Goal: Check status

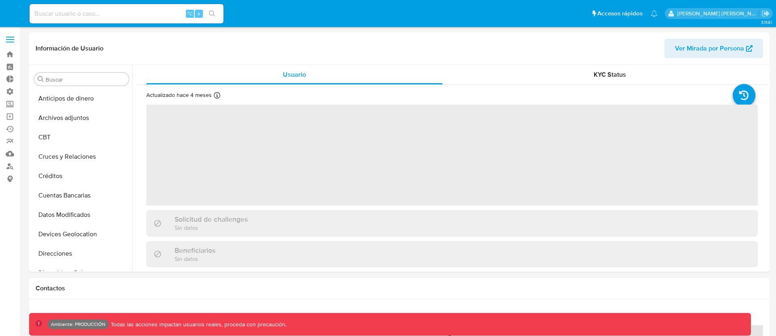
select select "10"
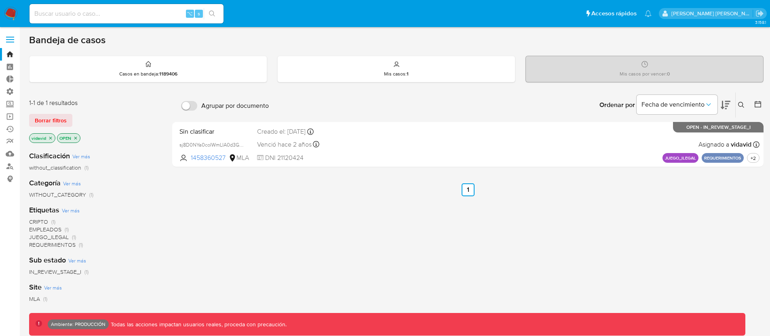
click at [75, 18] on input at bounding box center [127, 13] width 194 height 11
paste input "236628730"
type input "236628730"
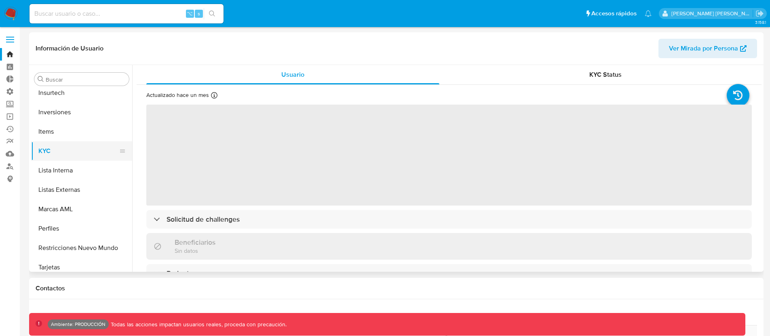
scroll to position [380, 0]
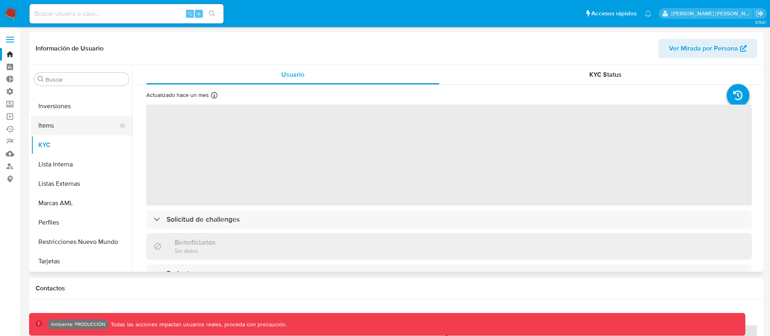
select select "10"
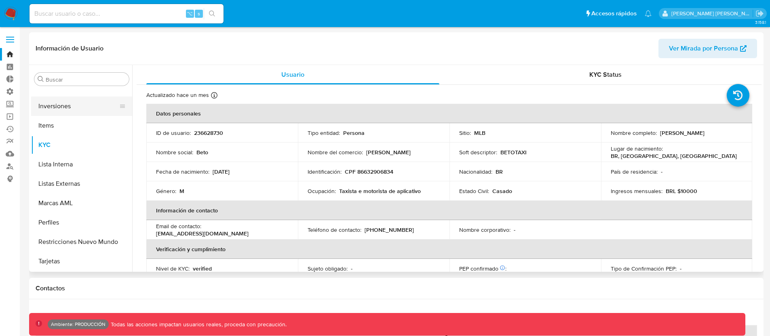
click at [67, 105] on button "Inversiones" at bounding box center [78, 106] width 95 height 19
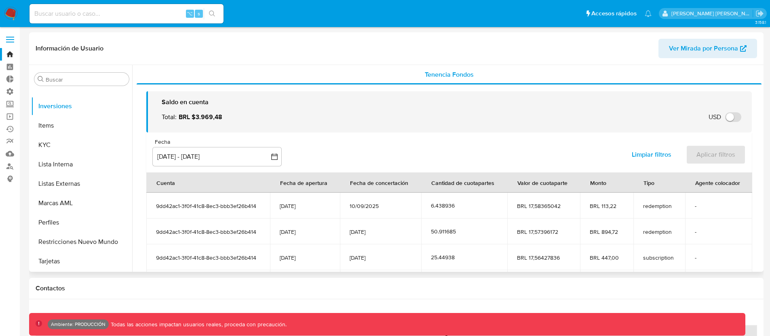
click at [350, 177] on div "Fecha de concertación" at bounding box center [379, 182] width 78 height 19
click at [367, 155] on div "Fecha inputDatePicker 18 jun 2025 - 15 sep 2025 18-06-2025:15-09-2025 Limpiar f…" at bounding box center [449, 153] width 606 height 40
click at [420, 78] on div "Tenencia Fondos" at bounding box center [449, 74] width 625 height 19
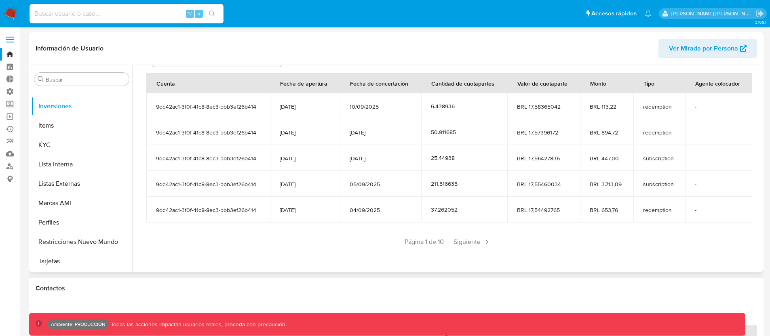
scroll to position [2, 0]
click at [467, 241] on span "Siguiente" at bounding box center [472, 240] width 44 height 13
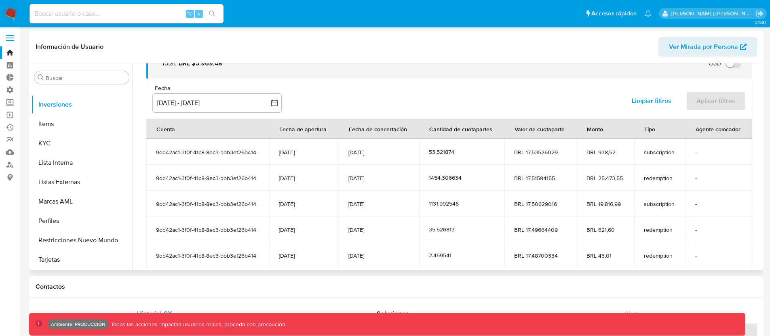
scroll to position [99, 0]
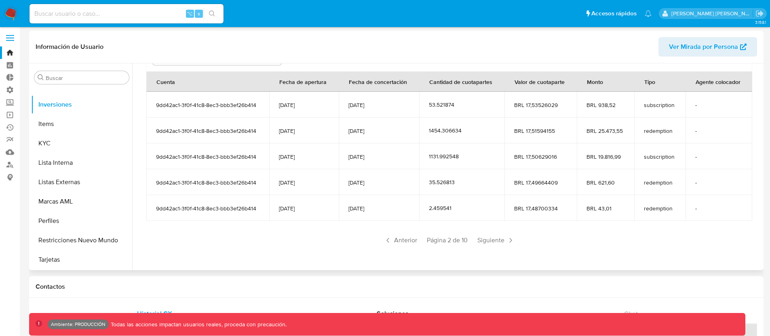
click at [281, 251] on div "Saldo en cuenta Total : BRL $3.969,48 USD Cambiar entre moneda local y USD Fech…" at bounding box center [449, 125] width 625 height 283
click at [246, 260] on div "Saldo en cuenta Total : BRL $3.969,48 USD Cambiar entre moneda local y USD Fech…" at bounding box center [449, 125] width 625 height 283
click at [268, 241] on div "Anterior Página 2 de 10 Siguiente" at bounding box center [449, 240] width 606 height 13
